Goal: Transaction & Acquisition: Book appointment/travel/reservation

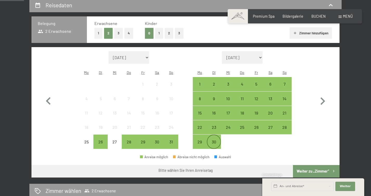
scroll to position [110, 0]
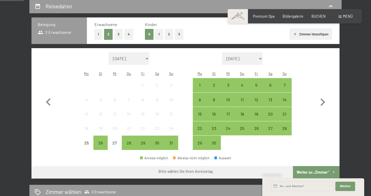
select select "[DATE]"
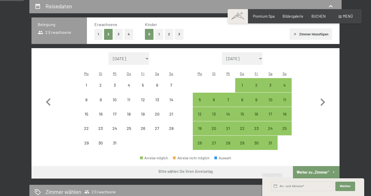
select select "[DATE]"
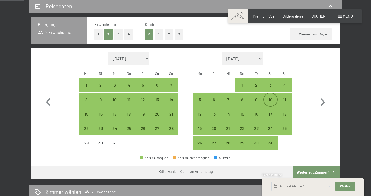
click at [273, 97] on div "10" at bounding box center [269, 103] width 13 height 13
select select "[DATE]"
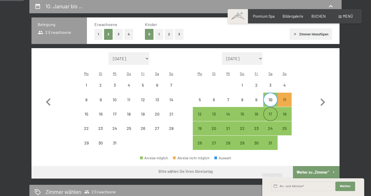
click at [272, 112] on div "17" at bounding box center [269, 118] width 13 height 13
select select "[DATE]"
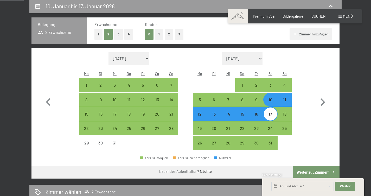
click at [313, 166] on button "Weiter zu „Zimmer“" at bounding box center [316, 172] width 47 height 12
select select "[DATE]"
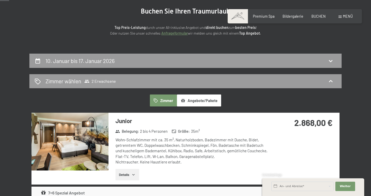
scroll to position [56, 0]
